Goal: Task Accomplishment & Management: Manage account settings

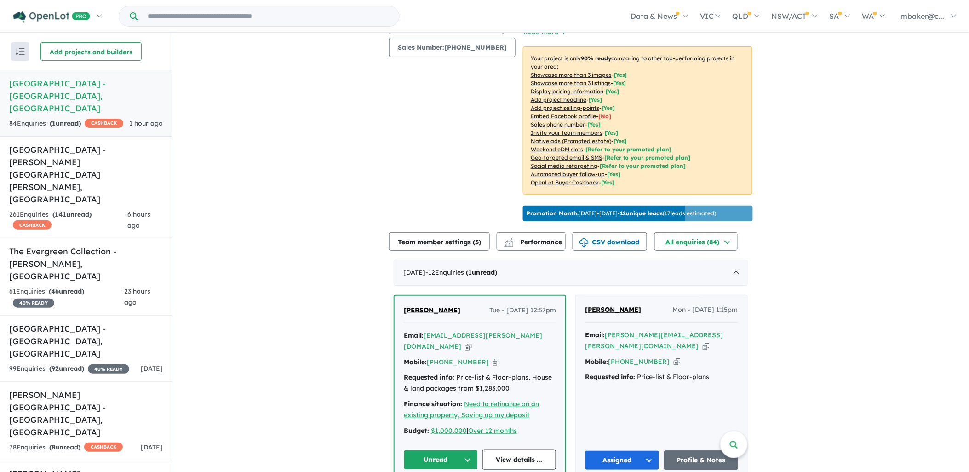
scroll to position [153, 0]
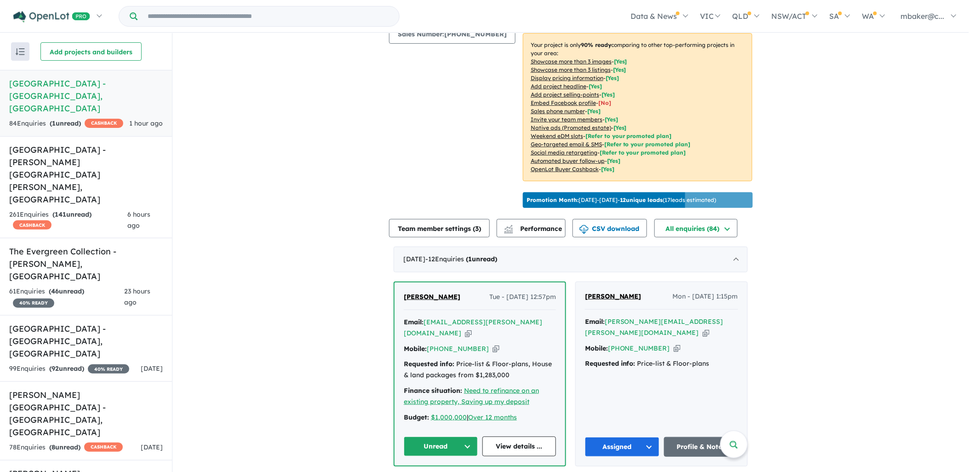
click at [428, 296] on span "[PERSON_NAME]" at bounding box center [432, 297] width 57 height 8
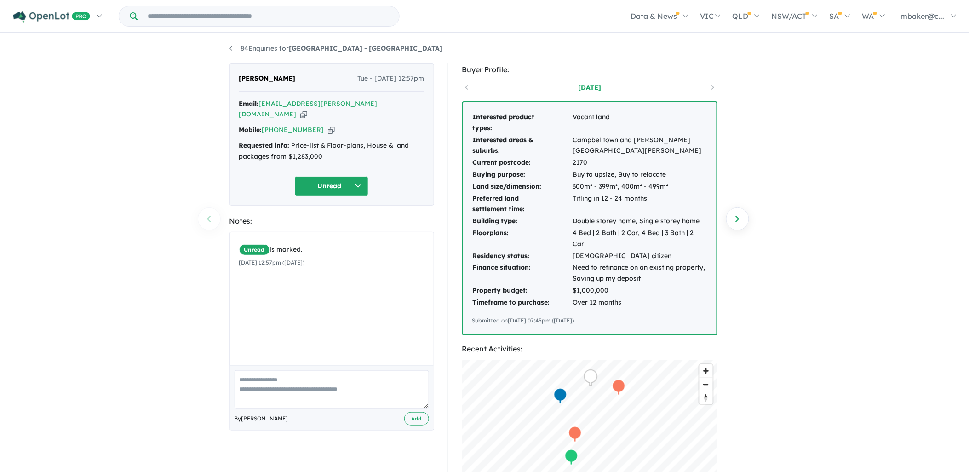
click at [328, 125] on icon "button" at bounding box center [331, 130] width 7 height 10
drag, startPoint x: 338, startPoint y: 146, endPoint x: 240, endPoint y: 135, distance: 98.5
click at [240, 140] on div "Requested info: Price-list & Floor-plans, House & land packages from $1,283,000" at bounding box center [331, 151] width 185 height 22
copy div "Requested info: Price-list & Floor-plans, House & land packages from $1,283,000"
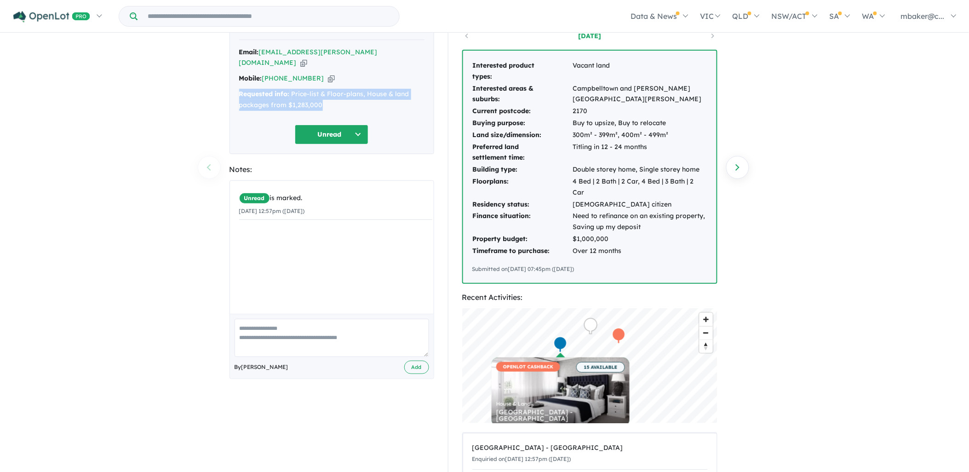
scroll to position [51, 0]
drag, startPoint x: 639, startPoint y: 247, endPoint x: 472, endPoint y: 62, distance: 249.8
click at [472, 62] on div "Interested product types: Vacant land Interested areas & suburbs: [GEOGRAPHIC_D…" at bounding box center [589, 167] width 253 height 232
copy div "Interested product types: Vacant land Interested areas & suburbs: [GEOGRAPHIC_D…"
click at [341, 125] on button "Unread" at bounding box center [332, 135] width 74 height 20
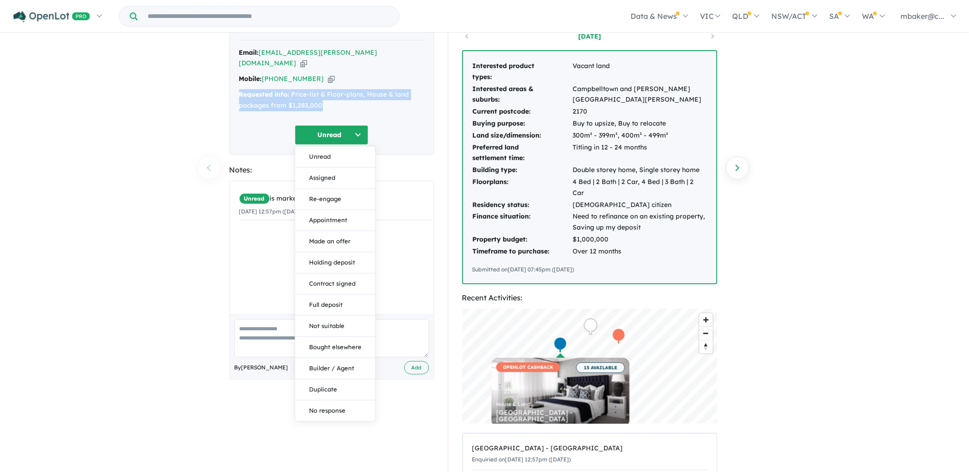
drag, startPoint x: 332, startPoint y: 160, endPoint x: 320, endPoint y: 180, distance: 23.7
click at [332, 167] on button "Assigned" at bounding box center [335, 177] width 80 height 21
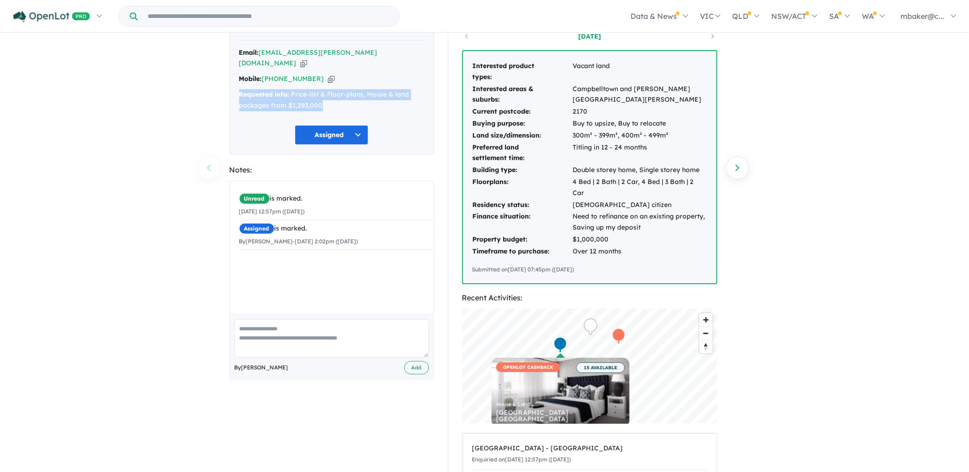
click at [784, 126] on div "84 Enquiries for [GEOGRAPHIC_DATA] - [GEOGRAPHIC_DATA] Previous enquiry Next en…" at bounding box center [484, 202] width 969 height 439
